Goal: Task Accomplishment & Management: Manage account settings

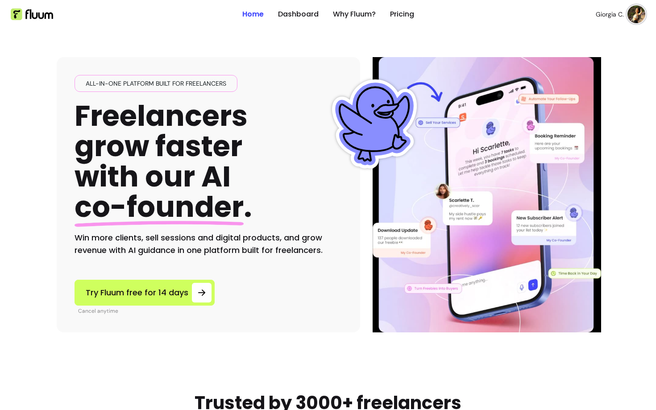
click at [636, 18] on img at bounding box center [636, 14] width 18 height 18
click at [578, 81] on span "Log Out" at bounding box center [604, 82] width 65 height 9
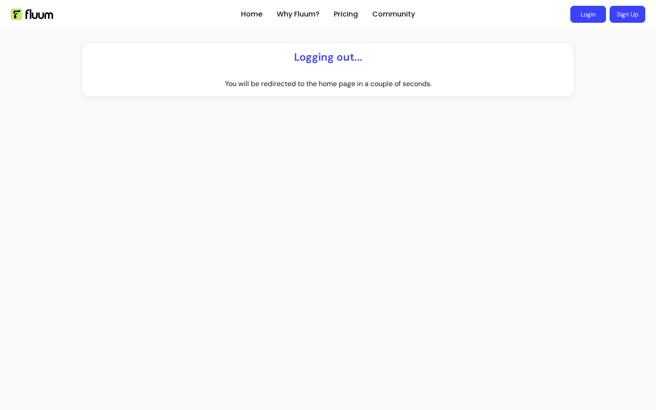
click at [594, 19] on link "Login" at bounding box center [588, 14] width 36 height 17
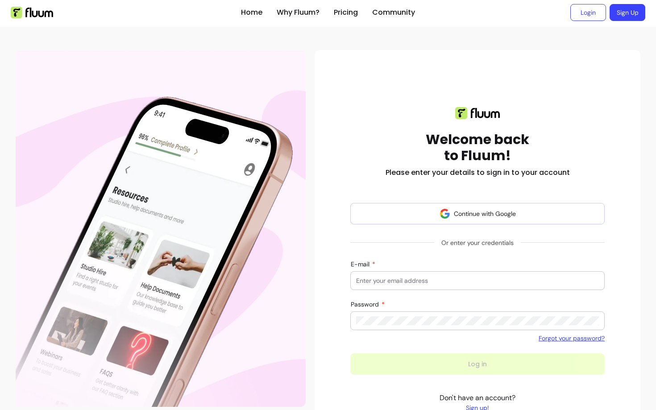
scroll to position [4, 0]
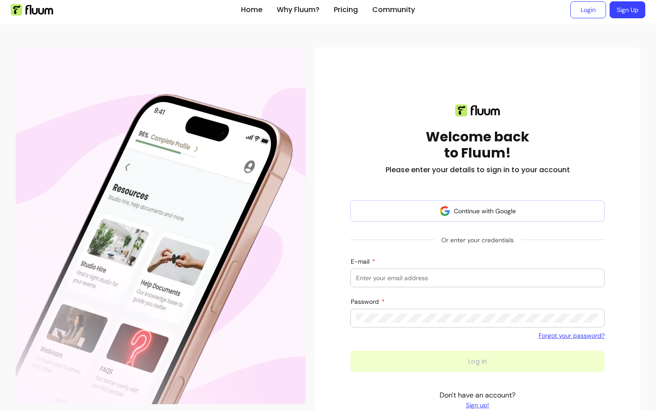
click at [630, 12] on link "Sign Up" at bounding box center [628, 9] width 36 height 17
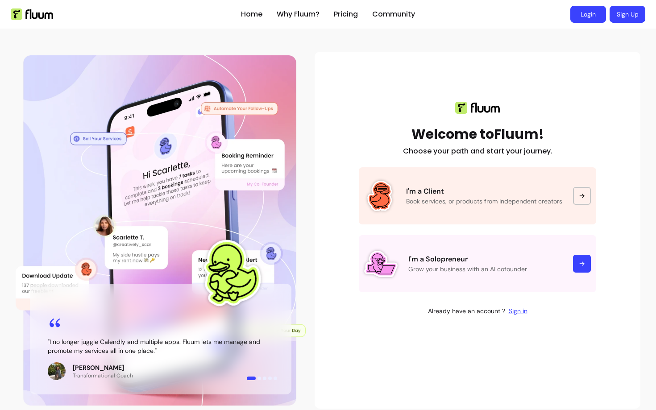
click at [585, 9] on link "Login" at bounding box center [588, 14] width 36 height 17
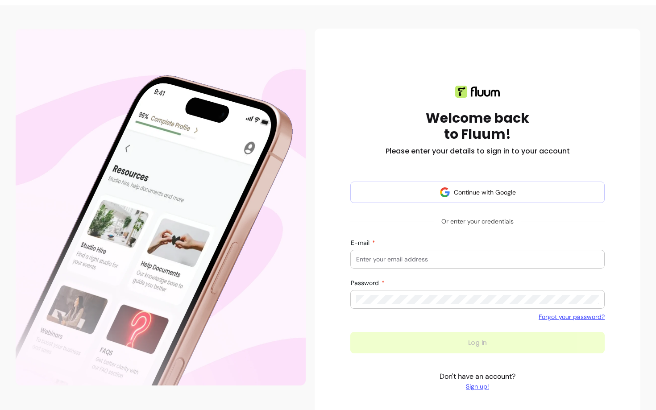
scroll to position [22, 0]
